Goal: Information Seeking & Learning: Check status

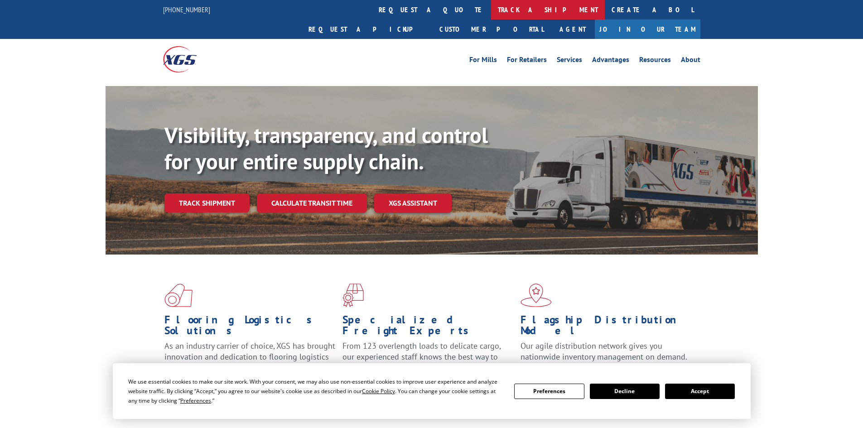
click at [491, 9] on link "track a shipment" at bounding box center [548, 9] width 114 height 19
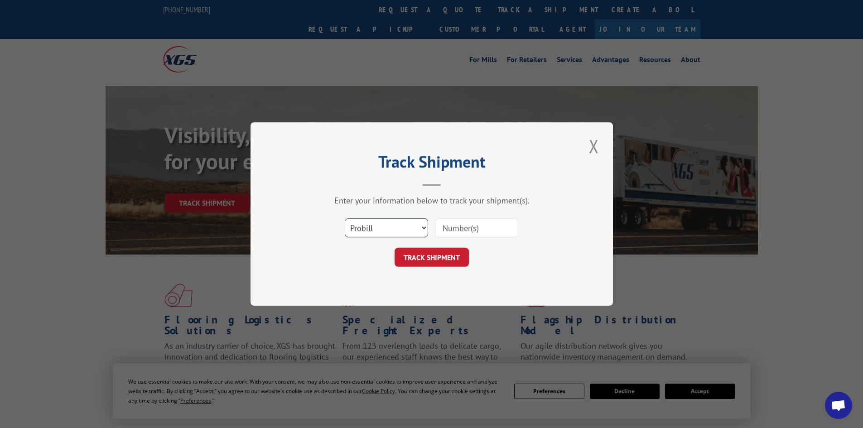
click at [419, 221] on select "Select category... Probill BOL PO" at bounding box center [386, 227] width 83 height 19
select select "bol"
click at [345, 218] on select "Select category... Probill BOL PO" at bounding box center [386, 227] width 83 height 19
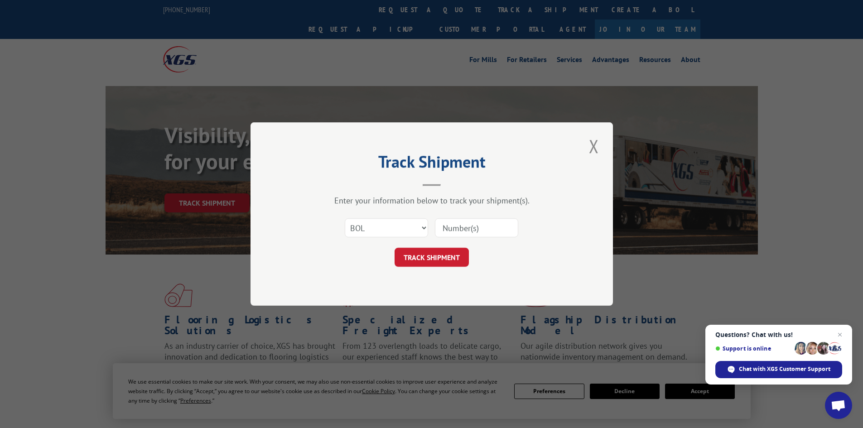
click at [462, 230] on input at bounding box center [476, 227] width 83 height 19
paste input "5960315"
type input "5960315"
click at [436, 260] on button "TRACK SHIPMENT" at bounding box center [432, 257] width 74 height 19
